Goal: Task Accomplishment & Management: Manage account settings

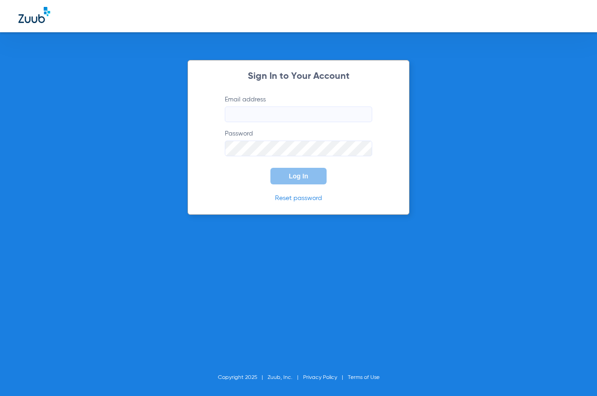
type input "[EMAIL_ADDRESS][DOMAIN_NAME]"
click at [300, 183] on button "Log In" at bounding box center [298, 176] width 56 height 17
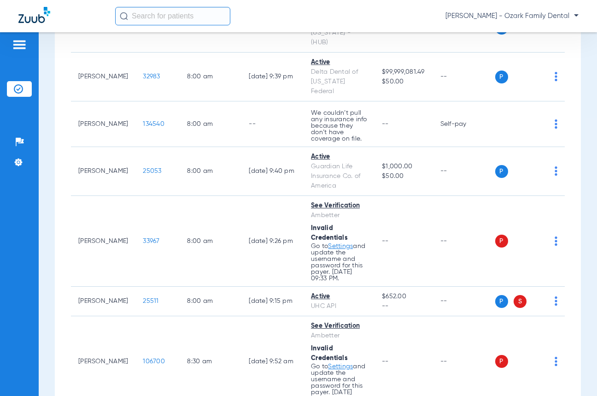
scroll to position [380, 0]
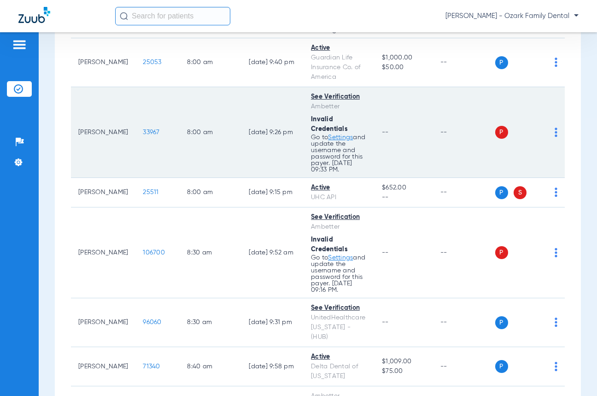
click at [555, 128] on img at bounding box center [556, 132] width 3 height 9
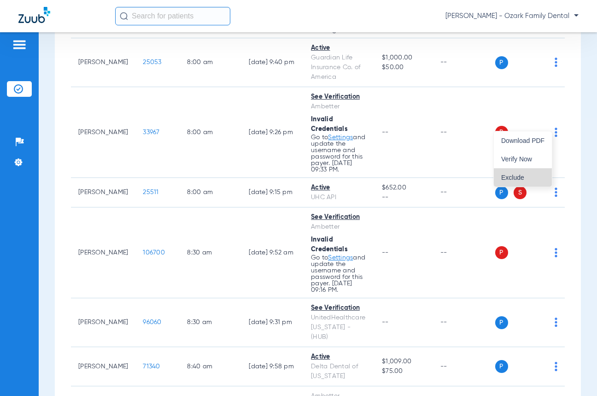
click at [518, 174] on span "Exclude" at bounding box center [522, 177] width 43 height 6
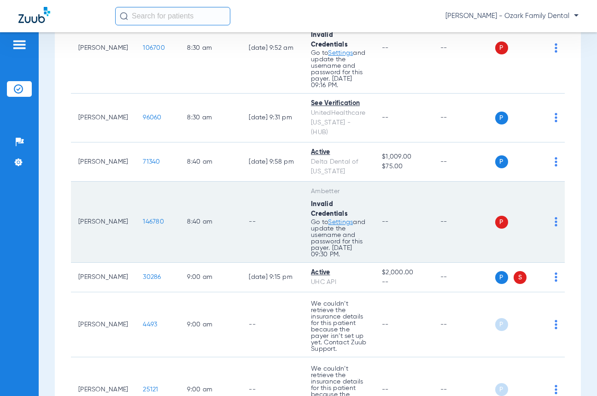
scroll to position [610, 0]
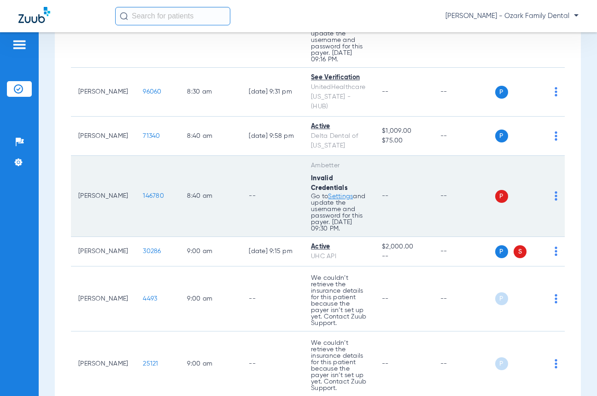
click at [555, 191] on img at bounding box center [556, 195] width 3 height 9
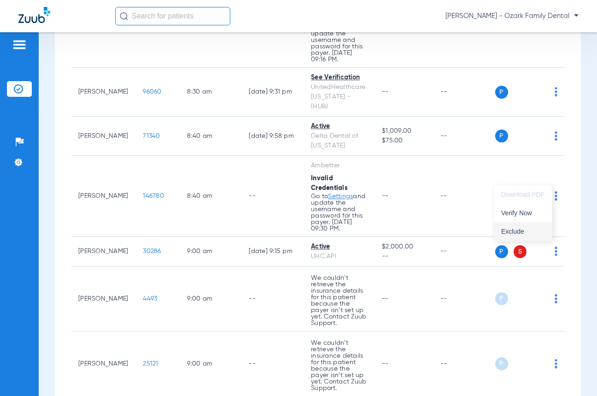
click at [520, 227] on button "Exclude" at bounding box center [523, 231] width 58 height 18
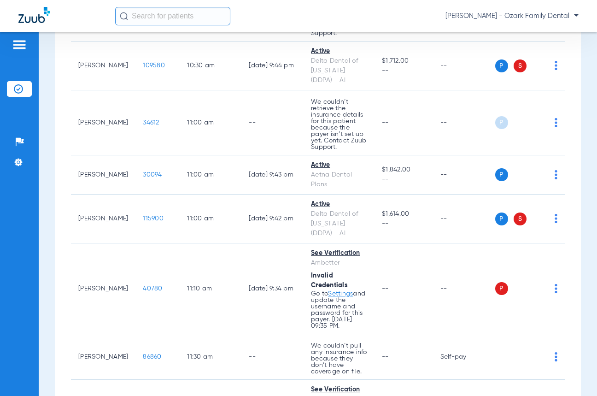
scroll to position [1255, 0]
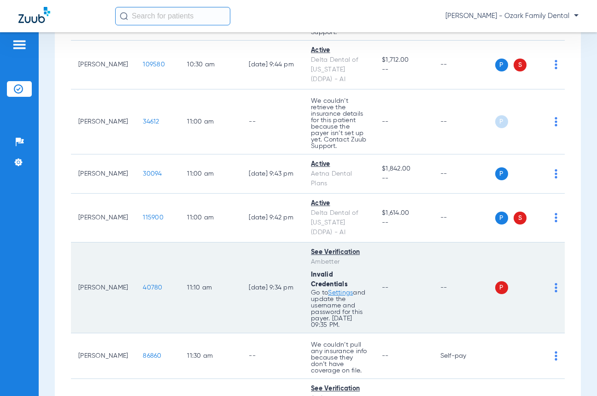
click at [555, 283] on img at bounding box center [556, 287] width 3 height 9
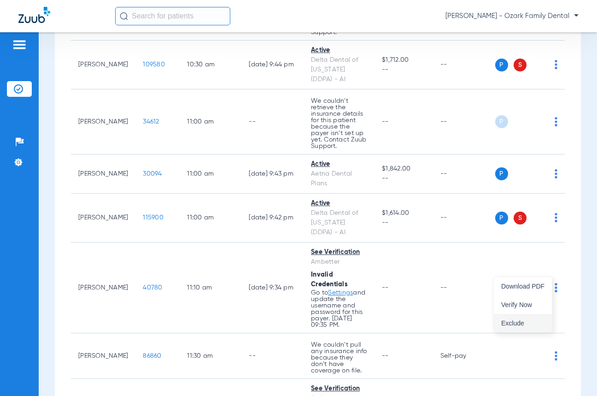
click at [516, 322] on span "Exclude" at bounding box center [522, 323] width 43 height 6
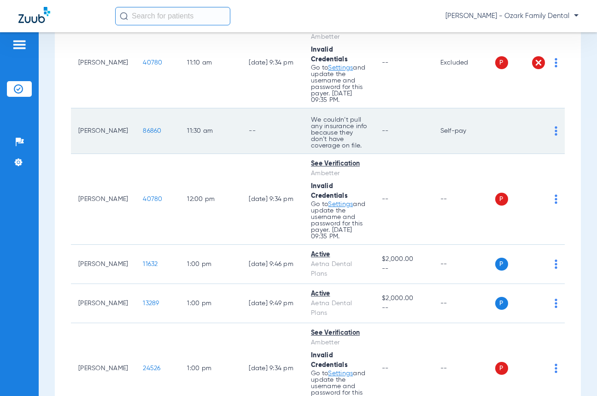
scroll to position [1485, 0]
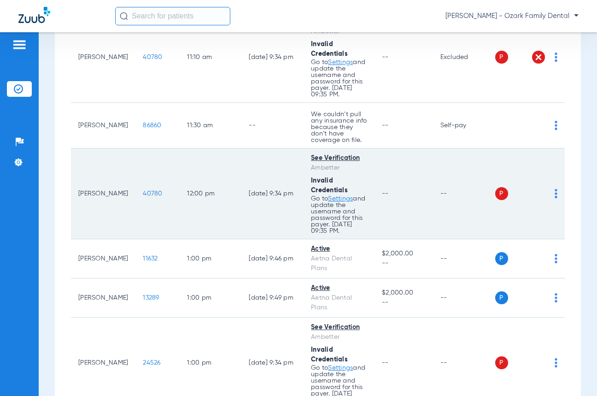
click at [554, 170] on td "P S" at bounding box center [530, 193] width 70 height 91
click at [555, 189] on img at bounding box center [556, 193] width 3 height 9
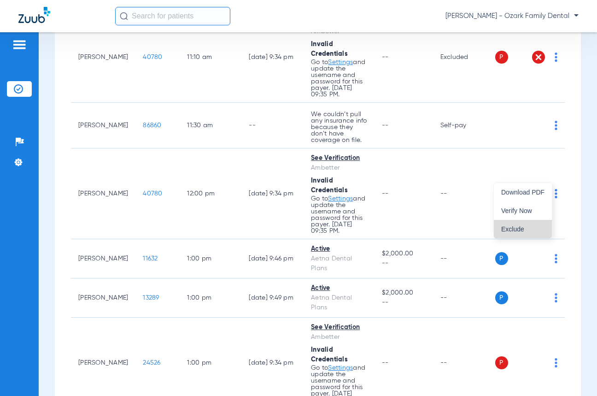
click at [527, 226] on span "Exclude" at bounding box center [522, 229] width 43 height 6
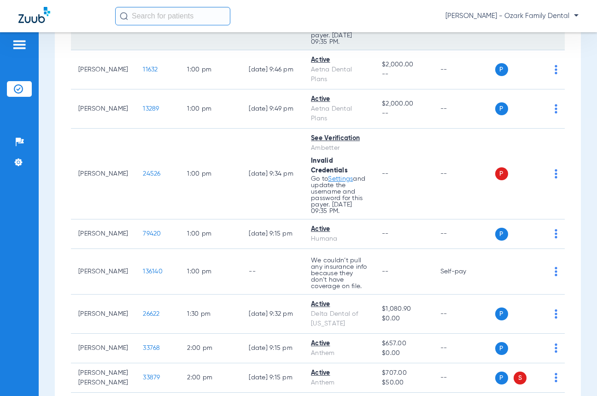
scroll to position [1670, 0]
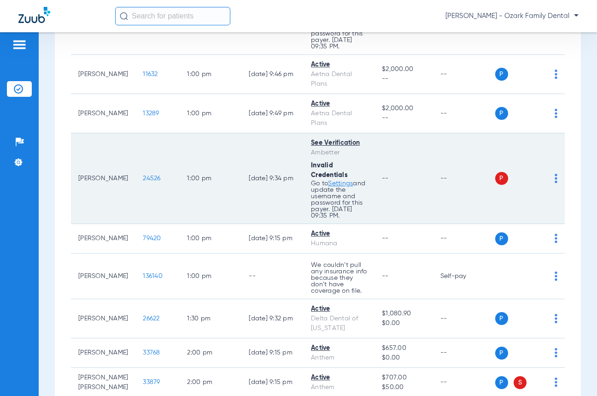
click at [555, 174] on img at bounding box center [556, 178] width 3 height 9
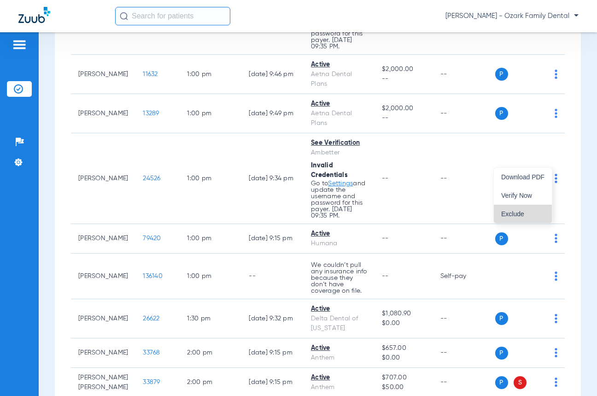
click at [527, 211] on span "Exclude" at bounding box center [522, 214] width 43 height 6
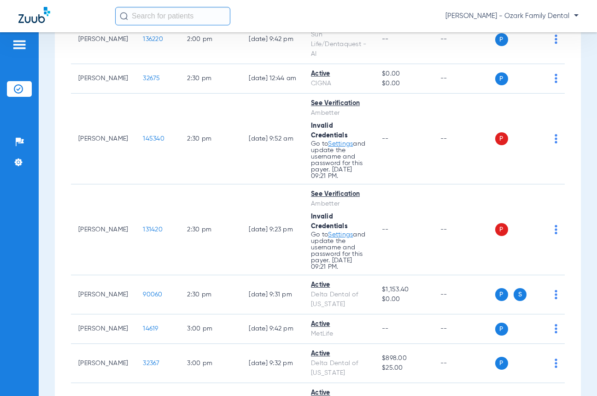
scroll to position [2130, 0]
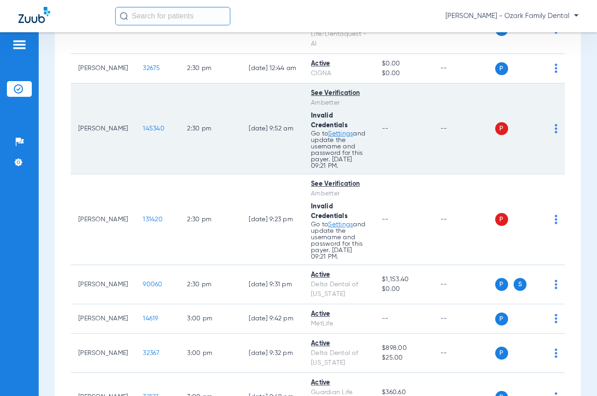
click at [549, 122] on div "P S" at bounding box center [526, 128] width 63 height 13
click at [554, 113] on td "P S" at bounding box center [530, 128] width 70 height 91
click at [555, 124] on img at bounding box center [556, 128] width 3 height 9
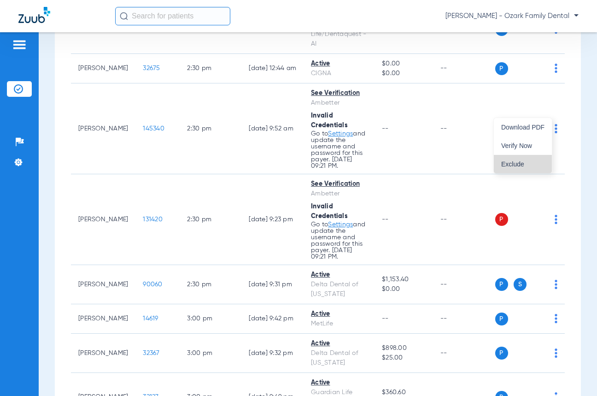
click at [524, 165] on span "Exclude" at bounding box center [522, 164] width 43 height 6
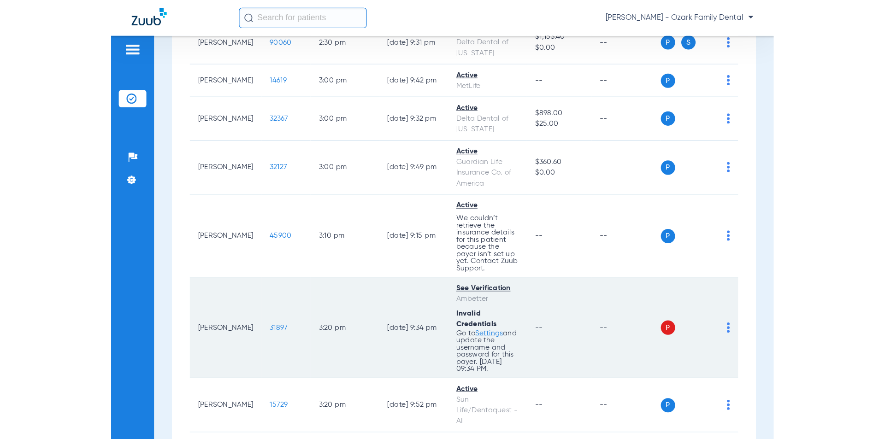
scroll to position [2453, 0]
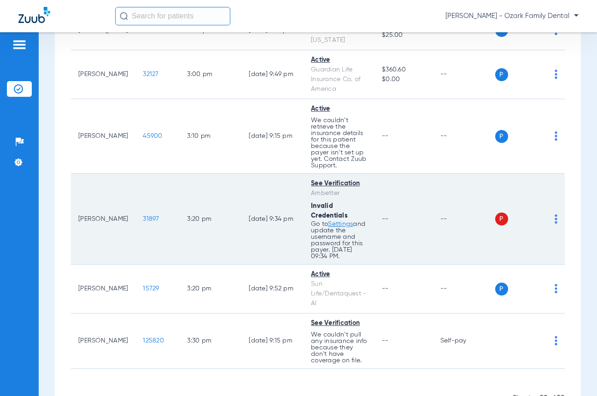
click at [555, 214] on img at bounding box center [556, 218] width 3 height 9
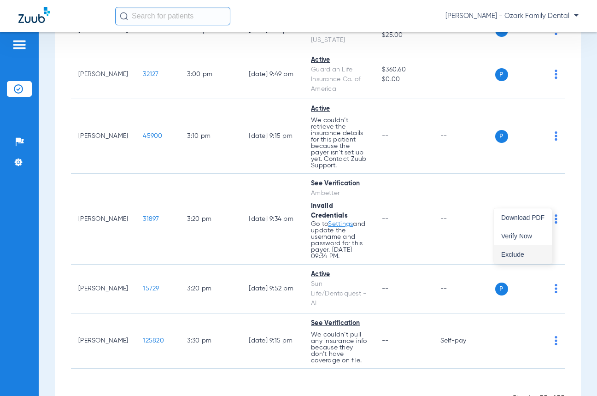
click at [528, 250] on button "Exclude" at bounding box center [523, 254] width 58 height 18
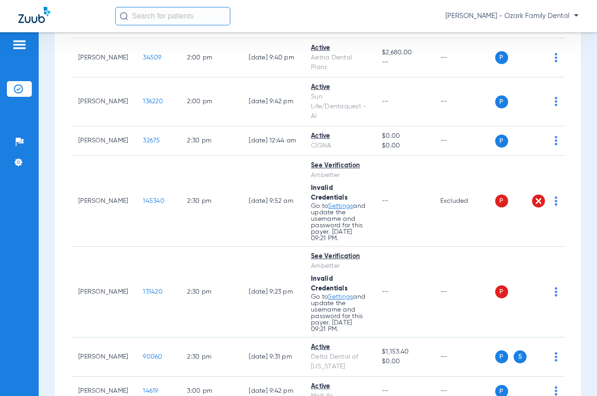
scroll to position [2094, 0]
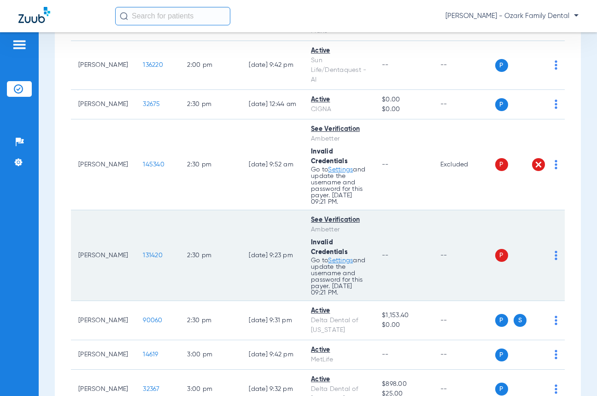
click at [554, 237] on td "P S" at bounding box center [530, 255] width 70 height 91
click at [549, 249] on div "P S" at bounding box center [526, 255] width 63 height 13
click at [555, 251] on img at bounding box center [556, 255] width 3 height 9
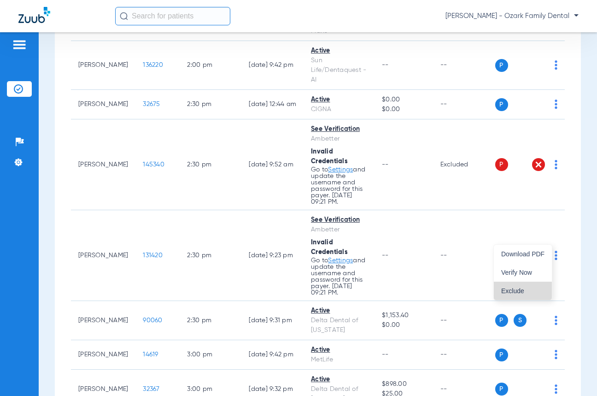
click at [521, 287] on span "Exclude" at bounding box center [522, 290] width 43 height 6
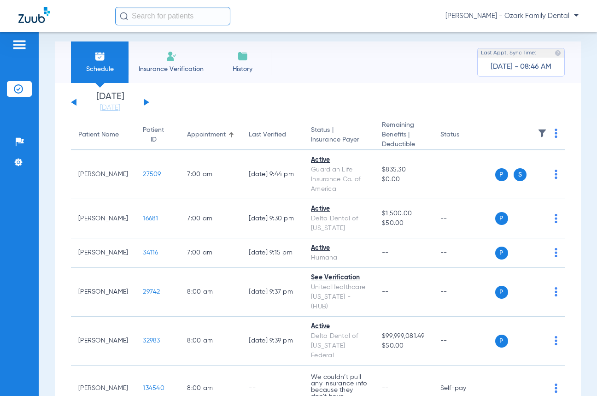
scroll to position [0, 0]
